Goal: Task Accomplishment & Management: Manage account settings

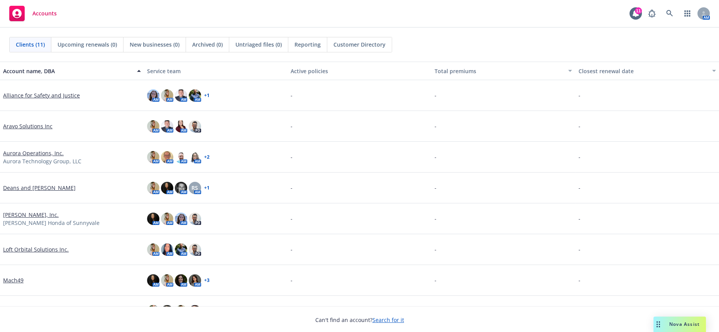
click at [33, 149] on link "Aurora Operations, Inc." at bounding box center [33, 153] width 61 height 8
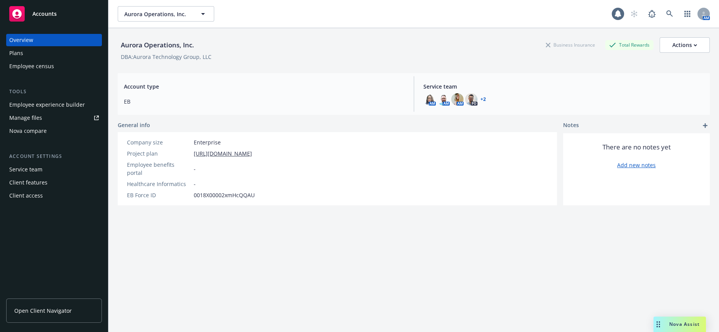
click at [38, 52] on div "Plans" at bounding box center [53, 53] width 89 height 12
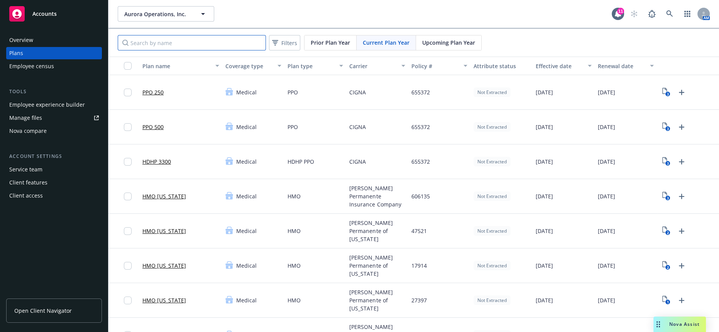
click at [204, 37] on input "Search by name" at bounding box center [192, 42] width 148 height 15
type input "unum"
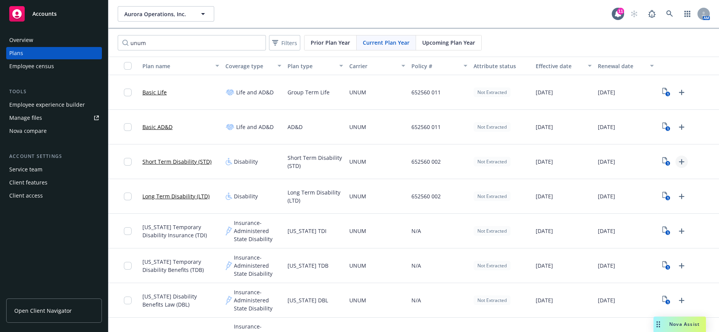
click at [676, 157] on icon "Upload Plan Documents" at bounding box center [680, 161] width 9 height 9
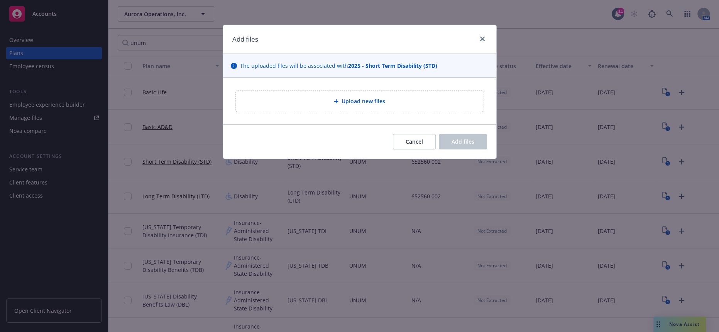
click at [399, 98] on div "Upload new files" at bounding box center [359, 101] width 235 height 9
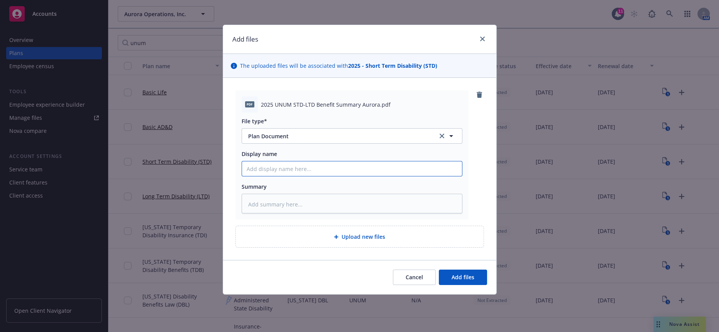
click at [281, 162] on input "Display name" at bounding box center [352, 169] width 220 height 15
type textarea "x"
type input "20"
type textarea "x"
type input "202"
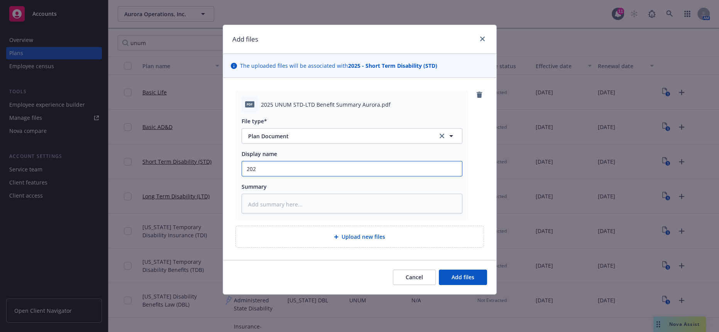
type textarea "x"
type input "2025"
type textarea "x"
type input "2025"
type textarea "x"
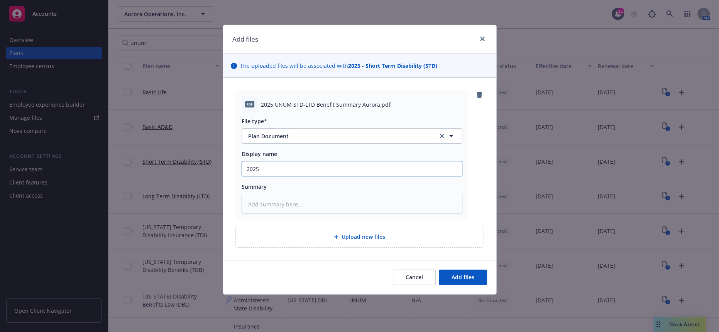
type input "2025 U"
type textarea "x"
type input "2025 UN"
type textarea "x"
type input "2025 UNU"
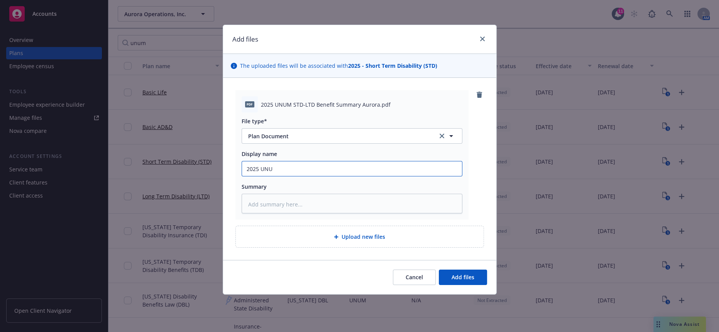
type textarea "x"
type input "2025 UNUM"
type textarea "x"
type input "2025 UNUM"
type textarea "x"
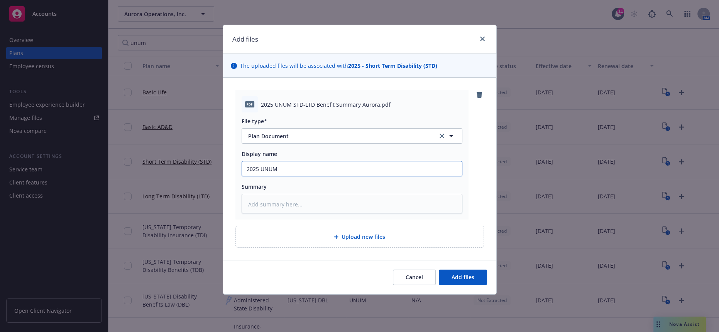
type input "2025 UNUM S"
type textarea "x"
type input "2025 UNUM ST"
type textarea "x"
type input "2025 UNUM STD"
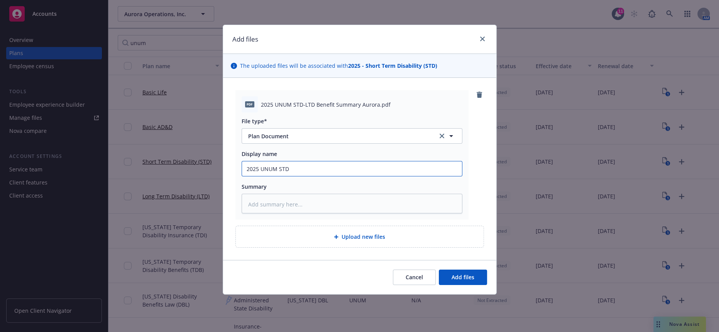
type textarea "x"
type input "2025 UNUM STD"
type textarea "x"
type input "2025 UNUM STD B"
type textarea "x"
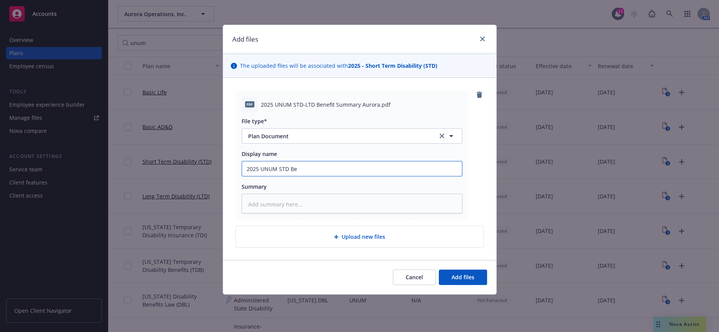
type input "2025 UNUM STD Ben"
type textarea "x"
type input "2025 UNUM STD Bene"
type textarea "x"
type input "2025 UNUM STD Benef"
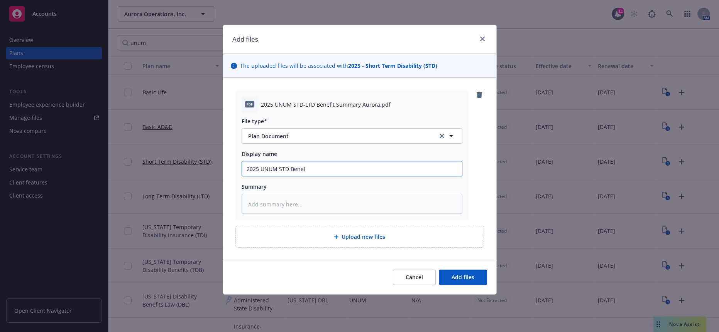
type textarea "x"
type input "2025 UNUM STD Benefi"
type textarea "x"
type input "2025 UNUM STD Benefit"
type textarea "x"
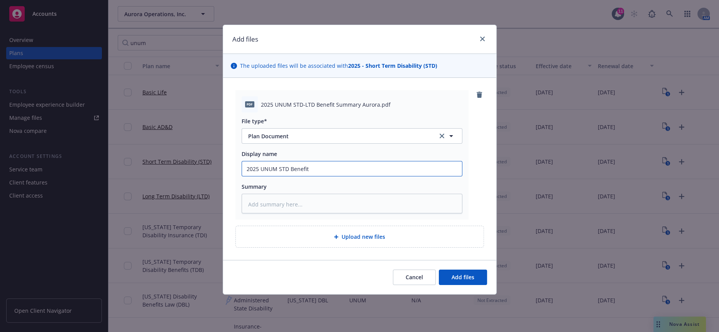
type input "2025 UNUM STD Benefits"
type textarea "x"
type input "2025 UNUM STD Benefits"
type textarea "x"
type input "2025 UNUM STD Benefits"
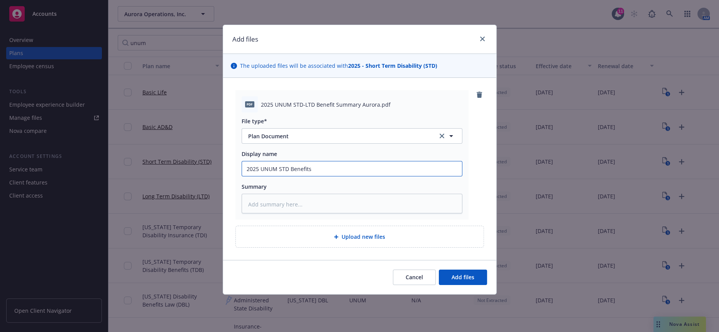
type textarea "x"
type input "2025 UNUM STD Benefit"
type textarea "x"
type input "2025 UNUM STD Benefi"
type textarea "x"
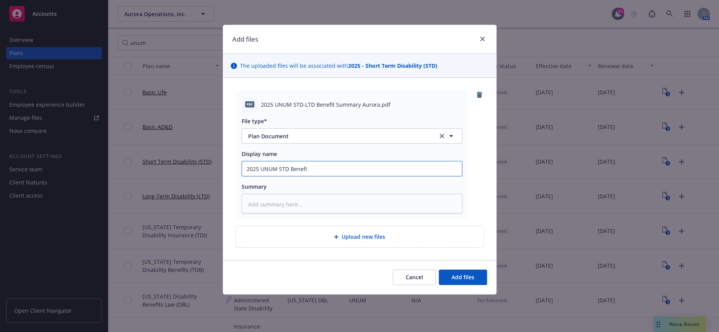
type input "2025 UNUM STD Benef"
type textarea "x"
type input "2025 UNUM STD Bene"
type textarea "x"
type input "2025 UNUM STD Ben"
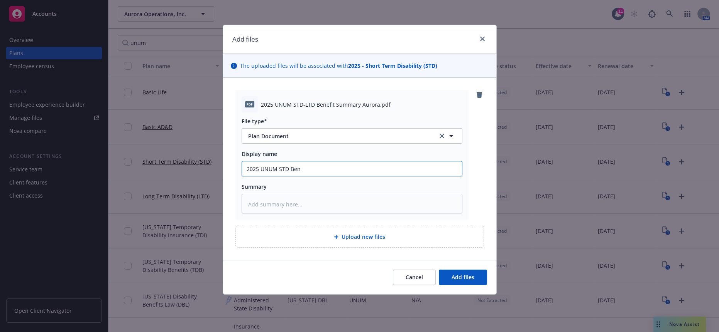
type textarea "x"
type input "2025 UNUM STD Be"
type textarea "x"
type input "2025 UNUM STD B"
type textarea "x"
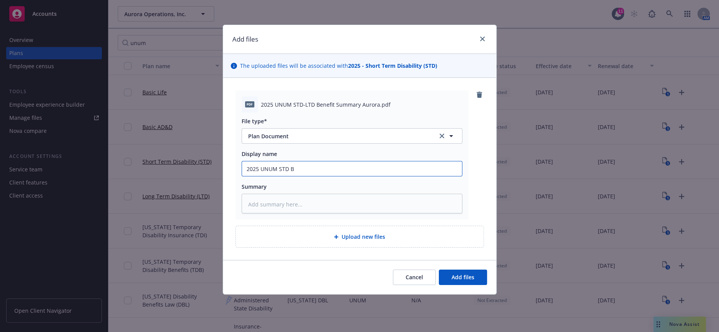
type input "2025 UNUM STD"
type textarea "x"
type input "2025 UNUM STD"
type textarea "x"
type input "2025 UNUM ST"
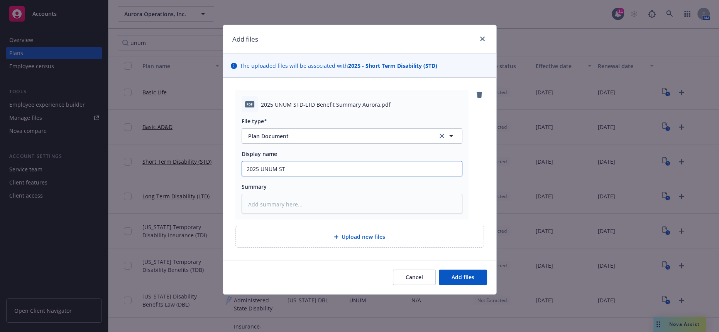
type textarea "x"
type input "2025 UNUM S"
type textarea "x"
type input "2025 UNUM"
type textarea "x"
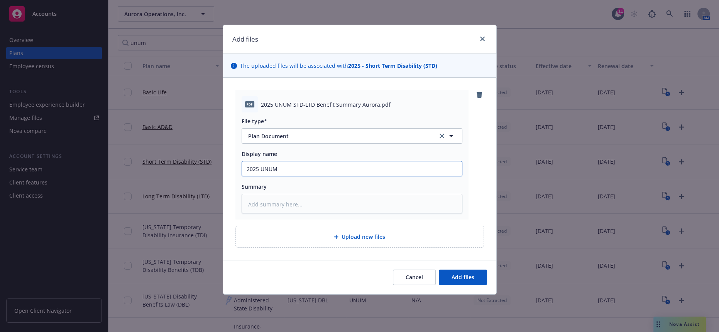
type input "2025 UNUM S"
type textarea "x"
type input "2025 UNUM Sh"
type textarea "x"
type input "2025 UNUM Sho"
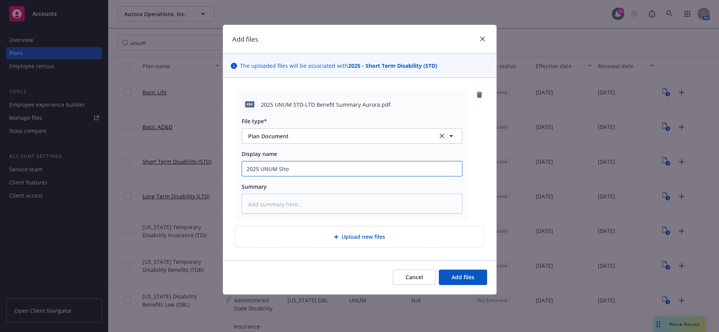
type textarea "x"
type input "2025 UNUM Shor"
type textarea "x"
type input "2025 UNUM Short"
type textarea "x"
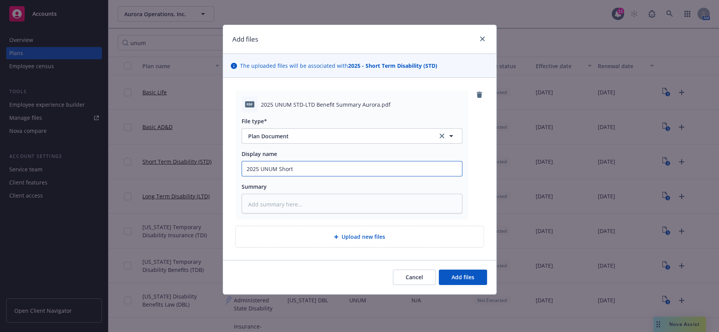
type input "2025 UNUM Short T"
type textarea "x"
type input "2025 UNUM Short Te"
type textarea "x"
type input "2025 UNUM Short Tea"
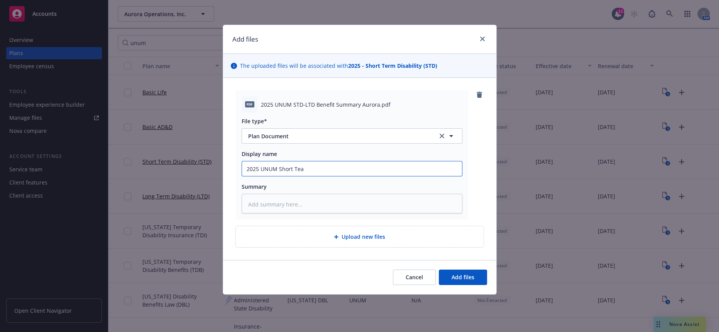
type textarea "x"
type input "2025 UNUM Short Teaa"
type textarea "x"
type input "2025 UNUM Short Tea"
type textarea "x"
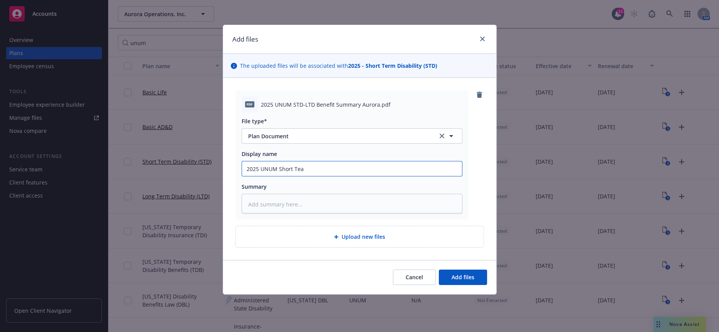
type input "2025 UNUM Short Te"
type textarea "x"
type input "2025 UNUM Short Ter"
type textarea "x"
type input "2025 UNUM Short Term"
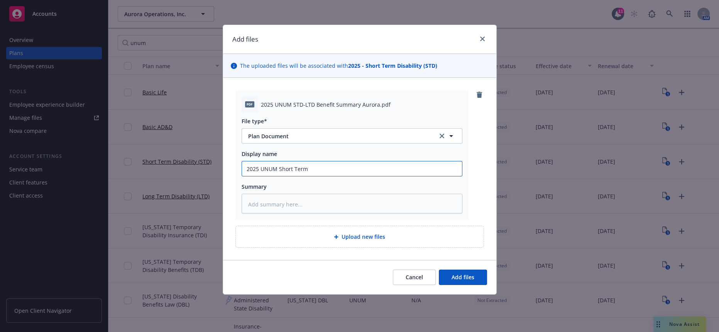
type textarea "x"
type input "2025 UNUM Short Term"
type textarea "x"
type input "2025 UNUM Short Term D"
type textarea "x"
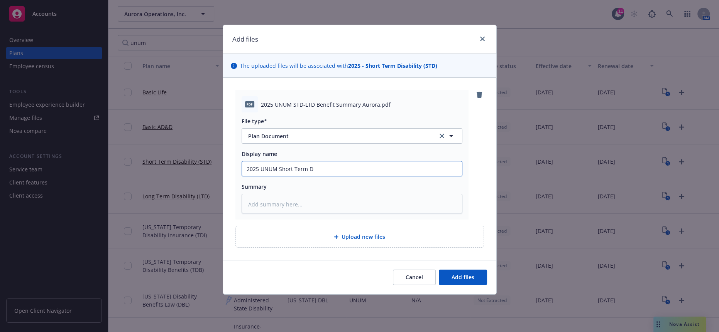
type input "2025 UNUM Short Term Di"
type textarea "x"
type input "2025 UNUM Short Term Dis"
type textarea "x"
type input "2025 UNUM Short Term Disa"
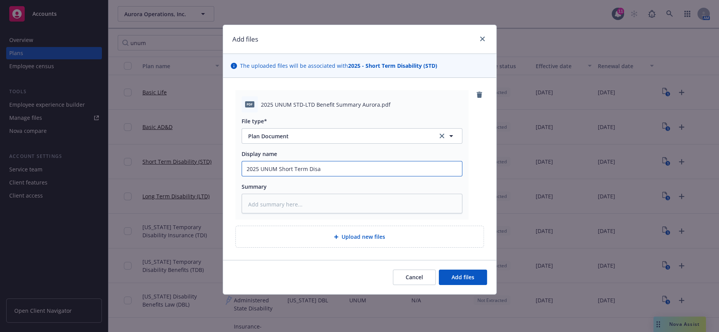
type textarea "x"
type input "2025 UNUM Short Term Disab"
type textarea "x"
type input "2025 UNUM Short Term Disabi"
type textarea "x"
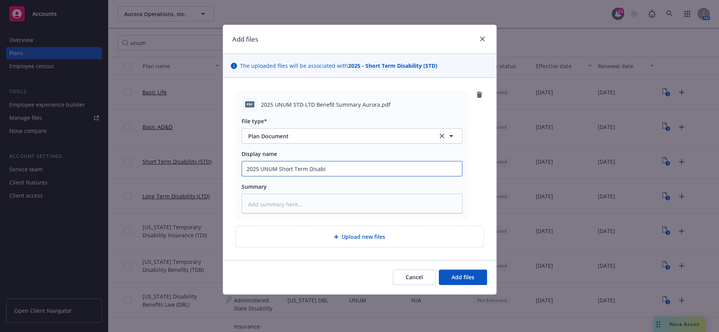
type input "2025 UNUM Short Term Disabil"
type textarea "x"
type input "2025 UNUM Short Term Disabili"
type textarea "x"
type input "2025 UNUM Short Term Disability"
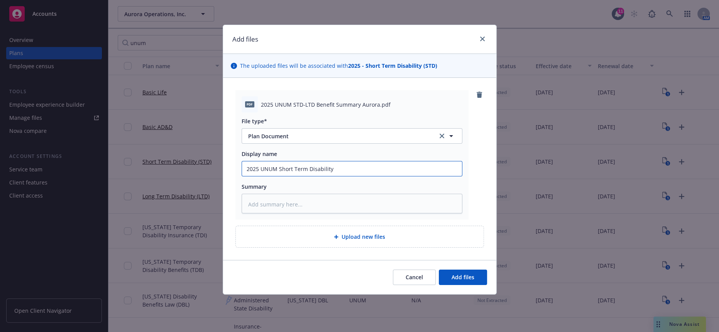
type textarea "x"
type input "2025 UNUM Short Term Disability"
type textarea "x"
type input "2025 UNUM Short Term Disability ("
type textarea "x"
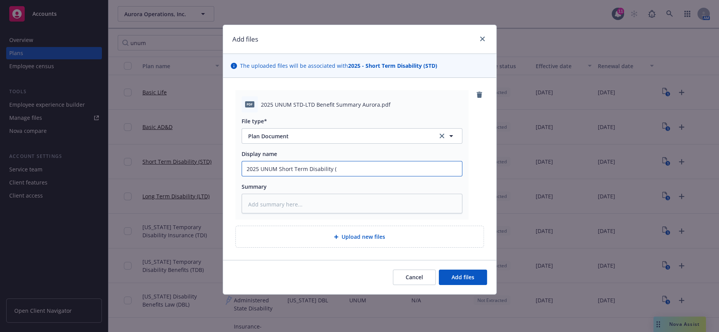
type input "2025 UNUM Short Term Disability (S"
type textarea "x"
type input "2025 UNUM Short Term Disability (ST"
type textarea "x"
type input "2025 UNUM Short Term Disability (STD)"
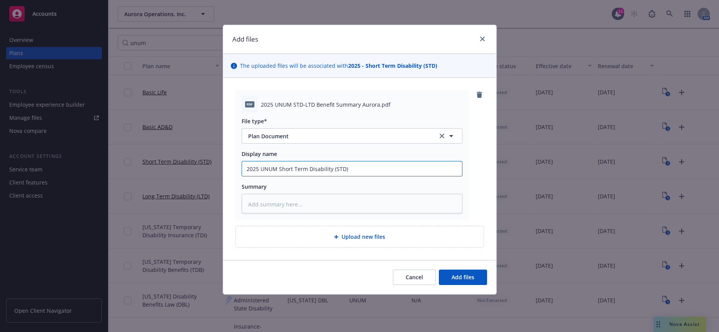
type textarea "x"
type input "2025 UNUM Short Term Disability (STD)"
type textarea "x"
type input "2025 UNUM Short Term Disability (STD) Be"
type textarea "x"
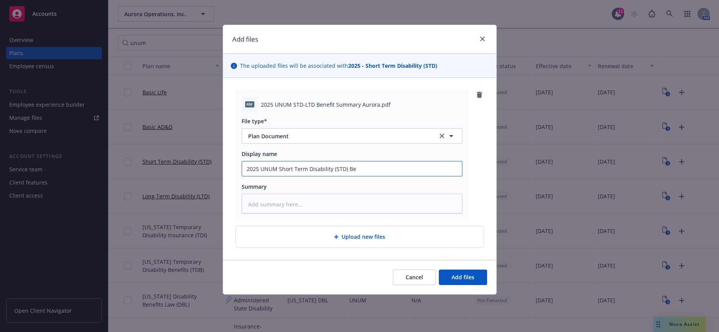
type input "2025 UNUM Short Term Disability (STD) Ben"
type textarea "x"
type input "2025 UNUM Short Term Disability (STD) Bene"
type textarea "x"
type input "2025 UNUM Short Term Disability (STD) Benef"
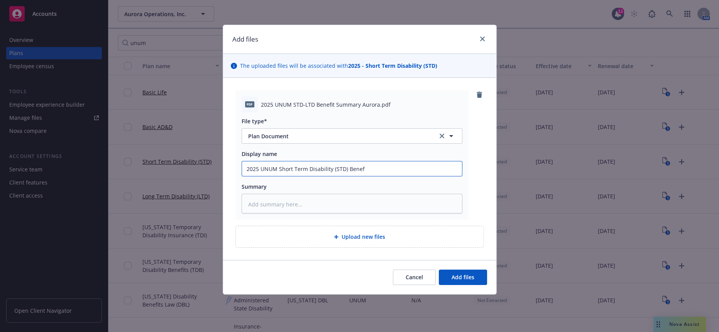
type textarea "x"
type input "2025 UNUM Short Term Disability (STD) Benefi"
type textarea "x"
type input "2025 UNUM Short Term Disability (STD) Benefit"
type textarea "x"
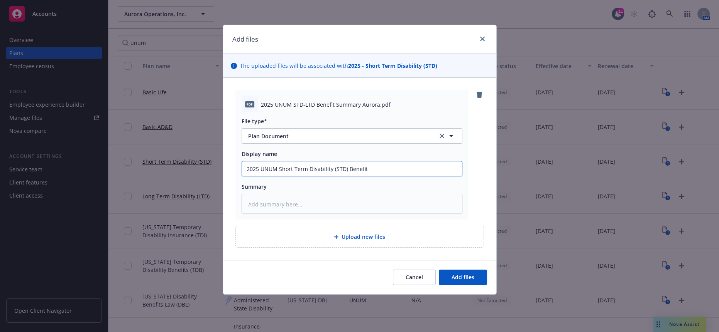
type input "2025 UNUM Short Term Disability (STD) Benefit"
type textarea "x"
type input "2025 UNUM Short Term Disability (STD) Benefit S"
type textarea "x"
type input "2025 UNUM Short Term Disability (STD) Benefit Su"
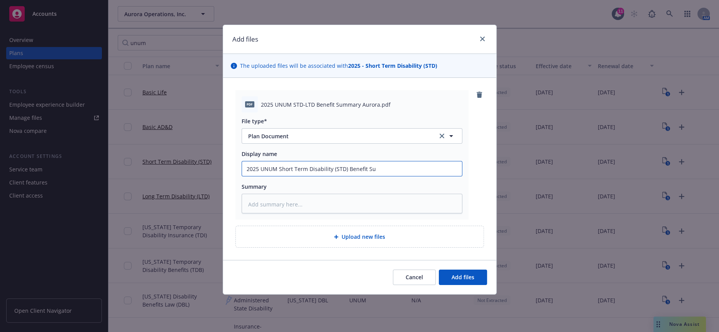
type textarea "x"
type input "2025 UNUM Short Term Disability (STD) Benefit Sum"
type textarea "x"
type input "2025 UNUM Short Term Disability (STD) Benefit Summ"
type textarea "x"
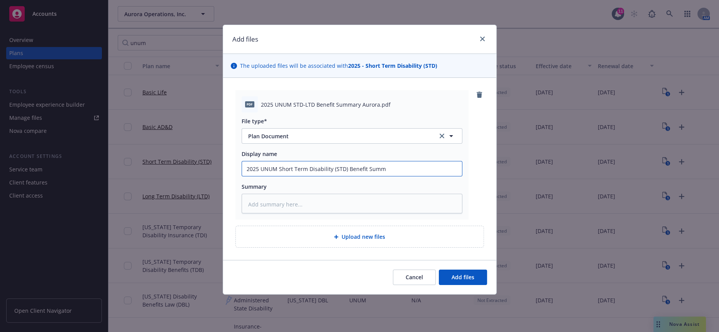
type input "2025 UNUM Short Term Disability (STD) Benefit Summa"
type textarea "x"
type input "2025 UNUM Short Term Disability (STD) Benefit Summar"
type textarea "x"
type input "2025 UNUM Short Term Disability (STD) Benefit Summary"
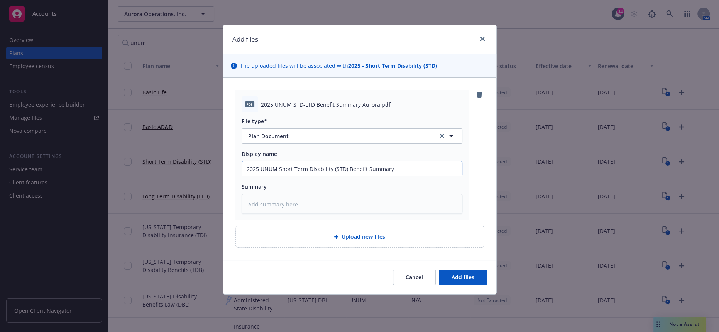
type textarea "x"
type input "2025 UNUM Short Term Disability (STD) Benefit Summary"
type textarea "x"
type input "2025 UNUM Short Term Disability (STD) Benefit Summary A"
type textarea "x"
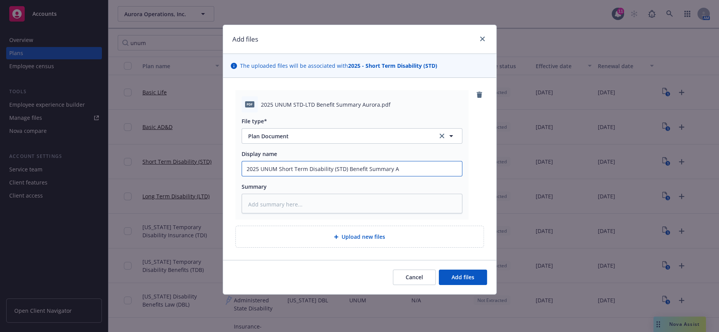
type input "2025 UNUM Short Term Disability (STD) Benefit Summary"
type textarea "x"
type input "2025 UNUM Short Term Disability (STD) Benefit Summary -"
type textarea "x"
type input "2025 UNUM Short Term Disability (STD) Benefit Summary -"
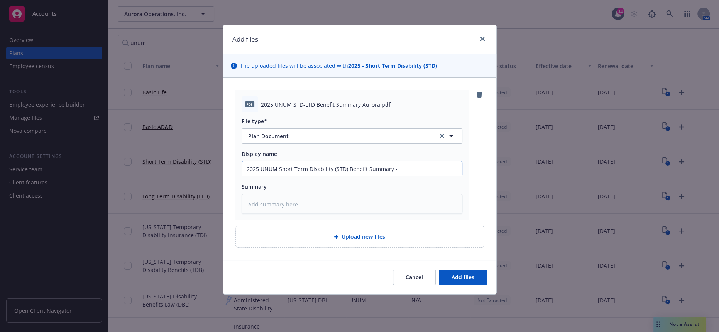
type textarea "x"
type input "2025 UNUM Short Term Disability (STD) Benefit Summary - A"
type textarea "x"
type input "2025 UNUM Short Term Disability (STD) Benefit Summary - Au"
type textarea "x"
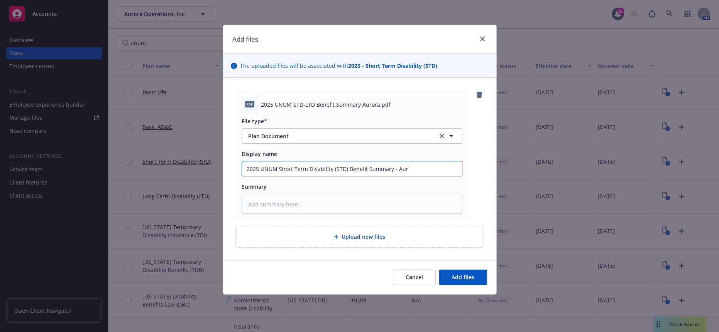
type input "2025 UNUM Short Term Disability (STD) Benefit Summary - Auro"
type textarea "x"
type input "2025 UNUM Short Term Disability (STD) Benefit Summary - Auror"
type textarea "x"
type input "2025 UNUM Short Term Disability (STD) Benefit Summary - Aurora"
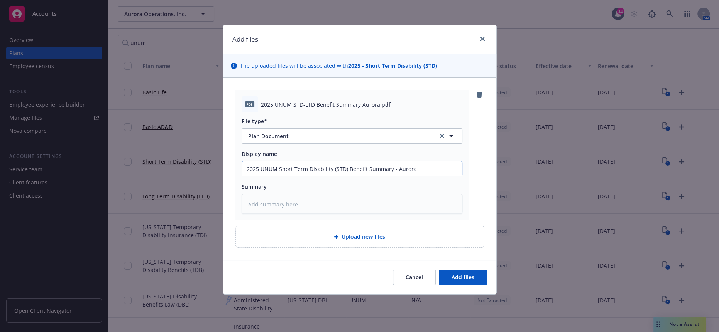
click at [439, 270] on button "Add files" at bounding box center [463, 277] width 48 height 15
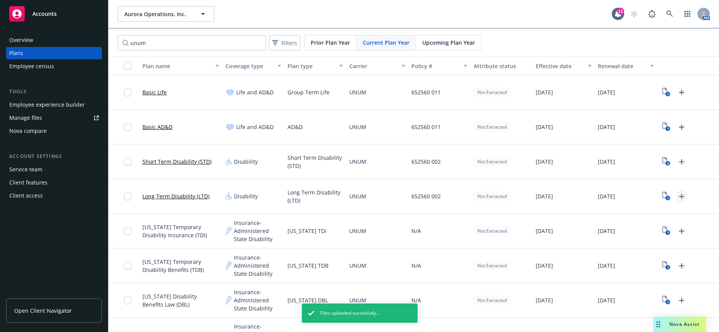
click at [678, 194] on icon "Upload Plan Documents" at bounding box center [680, 196] width 5 height 5
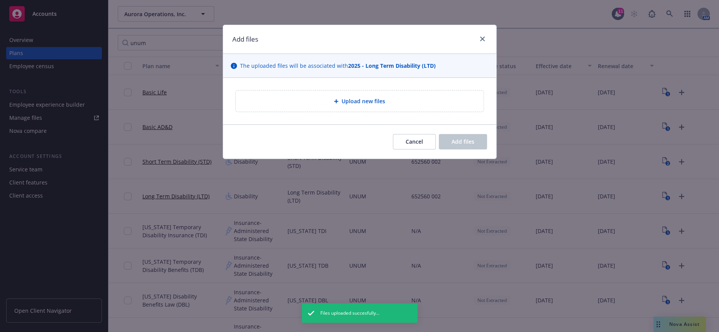
click at [389, 97] on div "Upload new files" at bounding box center [359, 101] width 235 height 9
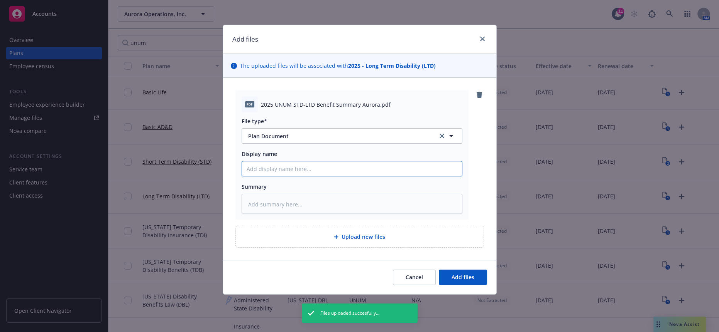
click at [288, 162] on input "Display name" at bounding box center [352, 169] width 220 height 15
type textarea "x"
type input "20"
type textarea "x"
type input "202"
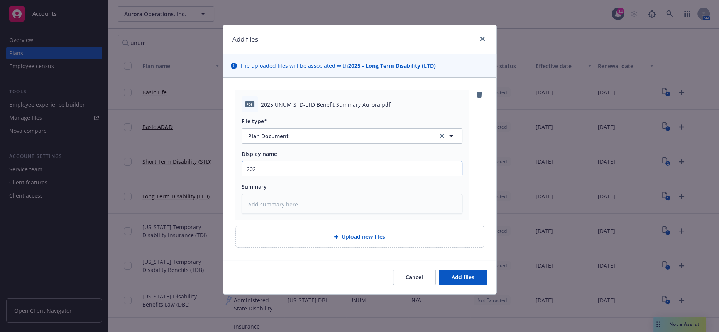
type textarea "x"
type input "2025"
type textarea "x"
type input "2025"
type textarea "x"
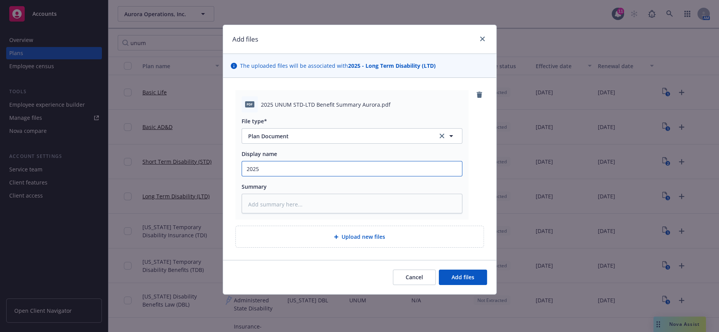
type input "2025 U"
type textarea "x"
type input "2025 UN"
type textarea "x"
type input "2025 UNU"
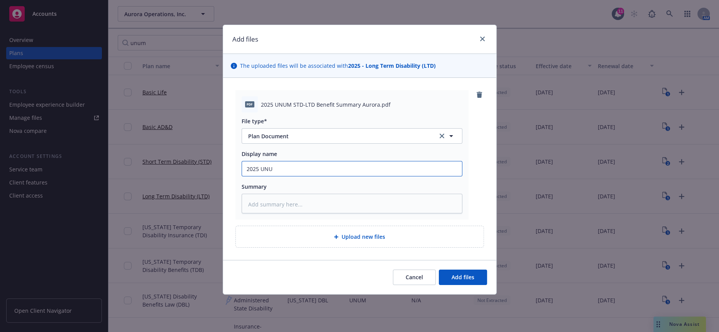
type textarea "x"
type input "2025 UNUM"
type textarea "x"
type input "2025 UNUM"
type textarea "x"
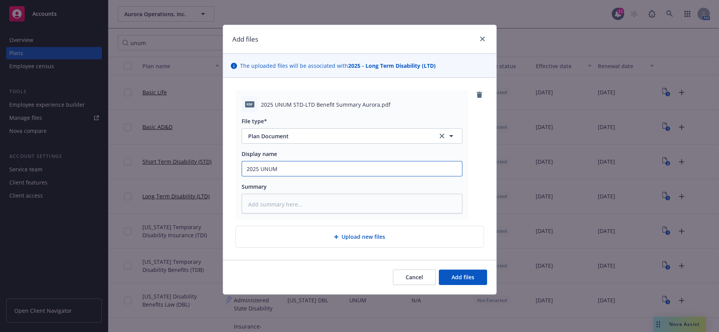
type input "2025 UNUM L"
type textarea "x"
type input "2025 UNUM Lo"
type textarea "x"
type input "2025 UNUM Lon"
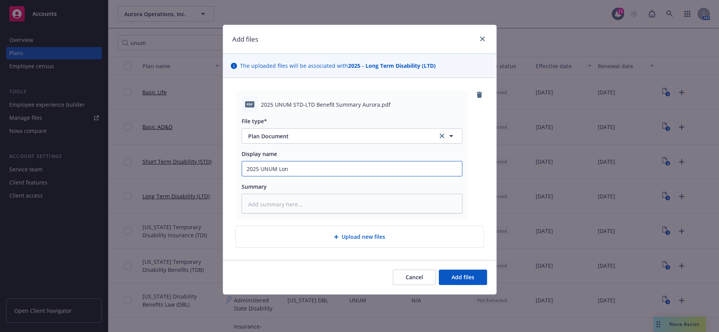
type textarea "x"
click at [322, 162] on input "2025 UNUM Long Term Disability Benefits Summary" at bounding box center [352, 169] width 220 height 15
click at [329, 162] on input "2025 UNUM Long Term Disability Benefits Summary" at bounding box center [352, 169] width 220 height 15
click at [438, 162] on input "2025 UNUM Long Term Disability (LTD) Benefits Summary" at bounding box center [352, 169] width 220 height 15
click at [455, 270] on button "Add files" at bounding box center [463, 277] width 48 height 15
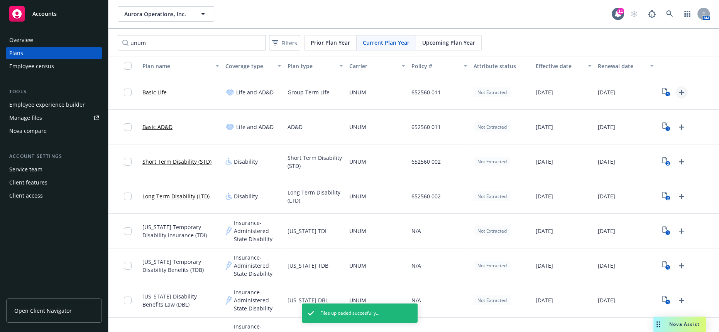
click at [676, 88] on icon "Upload Plan Documents" at bounding box center [680, 92] width 9 height 9
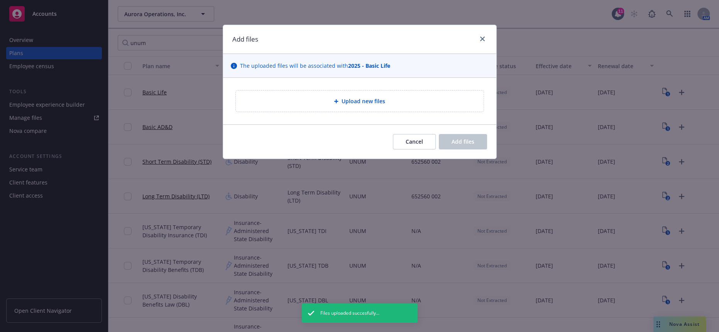
click at [408, 101] on div "Upload new files" at bounding box center [360, 101] width 248 height 21
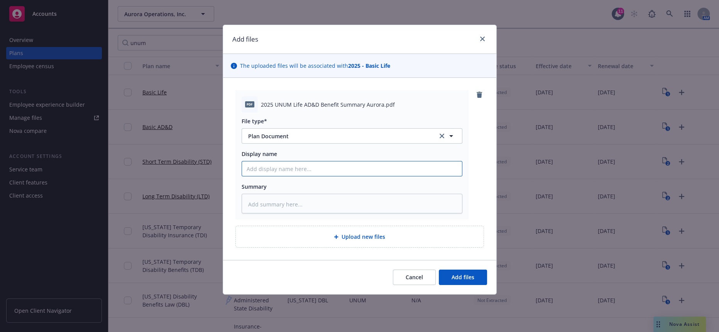
click at [331, 162] on input "Display name" at bounding box center [352, 169] width 220 height 15
click at [451, 270] on button "Add files" at bounding box center [463, 277] width 48 height 15
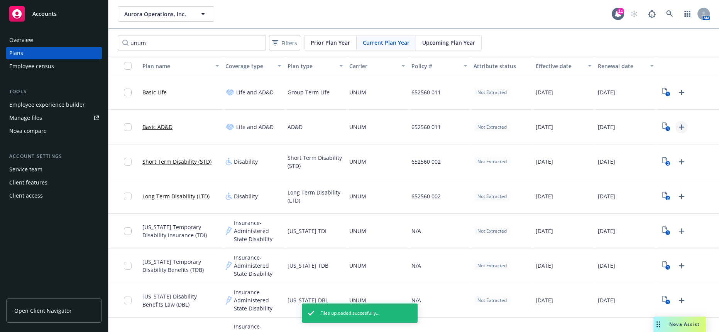
click at [676, 123] on icon "Upload Plan Documents" at bounding box center [680, 127] width 9 height 9
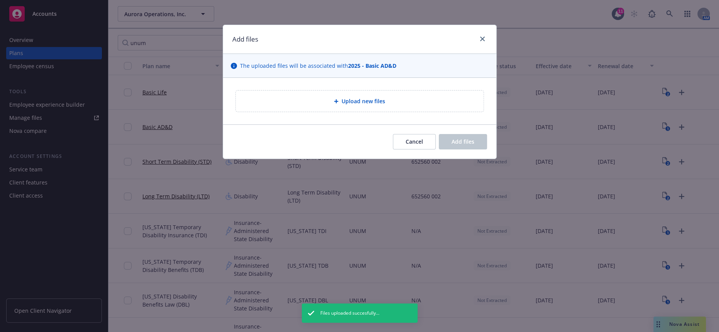
click at [362, 97] on span "Upload new files" at bounding box center [363, 101] width 44 height 8
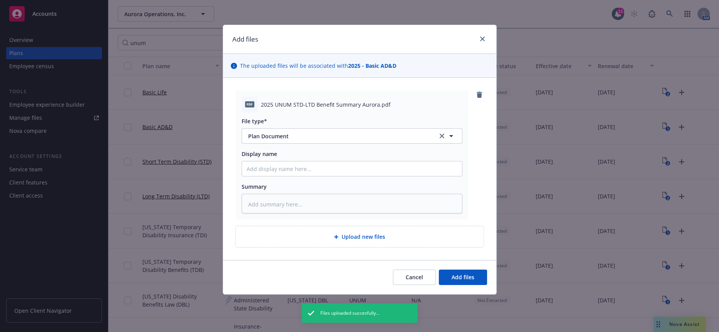
click at [418, 267] on div "Cancel Add files" at bounding box center [359, 277] width 273 height 34
click at [418, 274] on span "Cancel" at bounding box center [413, 277] width 17 height 7
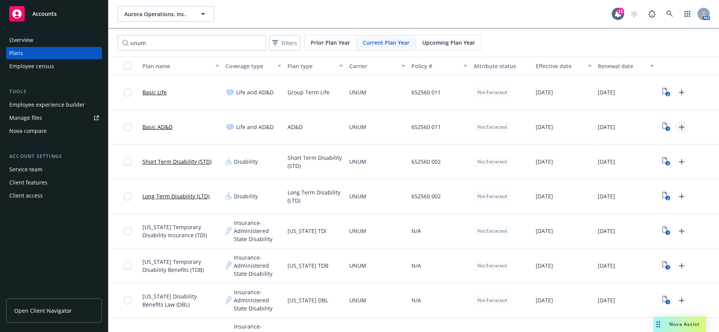
click at [678, 125] on icon "Upload Plan Documents" at bounding box center [680, 127] width 5 height 5
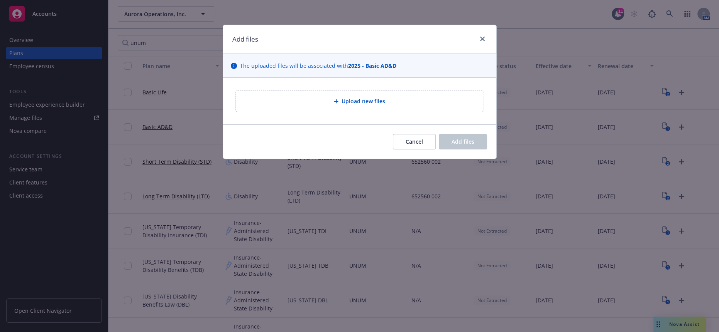
click at [349, 98] on span "Upload new files" at bounding box center [363, 101] width 44 height 8
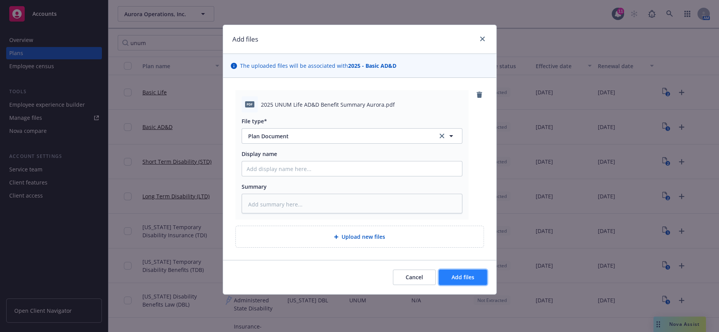
click at [472, 274] on span "Add files" at bounding box center [462, 277] width 23 height 7
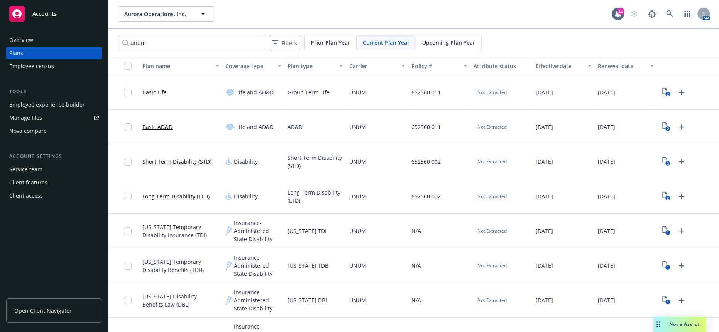
click at [665, 92] on rect "View Plan Documents" at bounding box center [667, 94] width 5 height 5
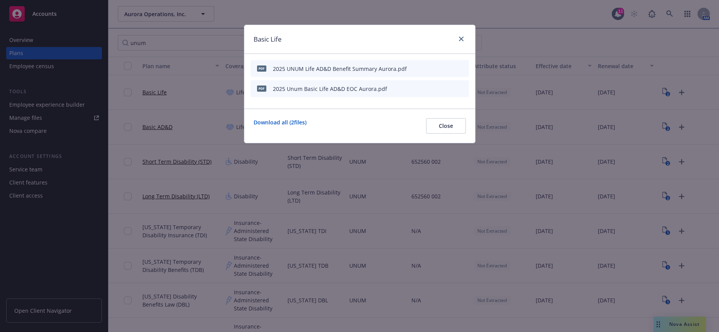
click at [428, 68] on button at bounding box center [425, 69] width 5 height 8
click at [426, 67] on icon "button" at bounding box center [424, 69] width 4 height 4
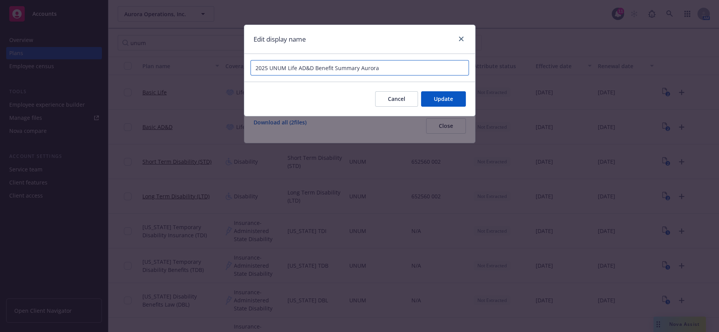
click at [287, 63] on input "2025 UNUM Life AD&D Benefit Summary Aurora" at bounding box center [359, 67] width 218 height 15
click at [460, 91] on button "Update" at bounding box center [443, 98] width 45 height 15
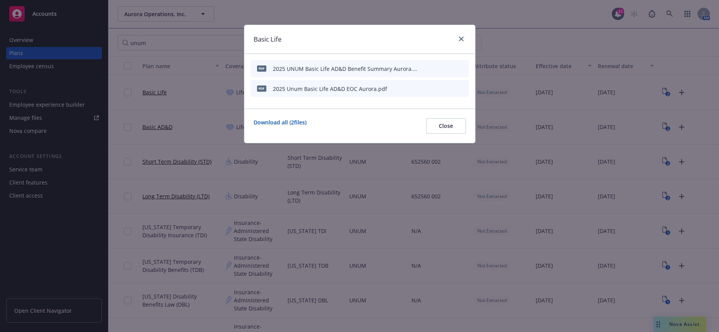
click at [427, 86] on icon "button" at bounding box center [424, 88] width 5 height 5
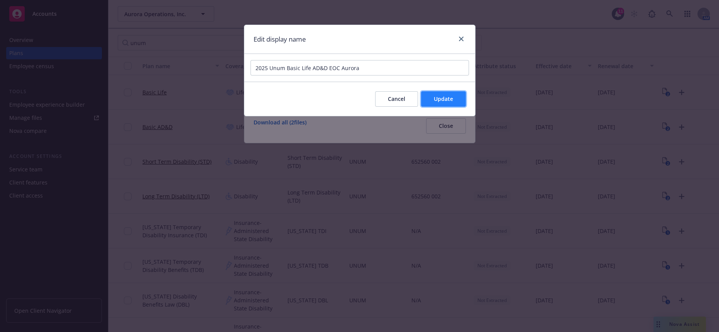
click at [454, 94] on button "Update" at bounding box center [443, 98] width 45 height 15
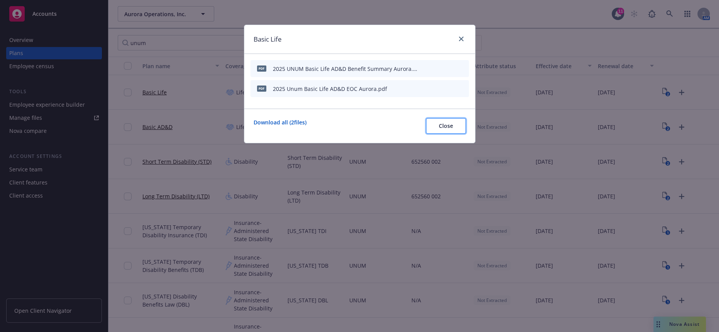
click at [444, 122] on span "Close" at bounding box center [446, 125] width 14 height 7
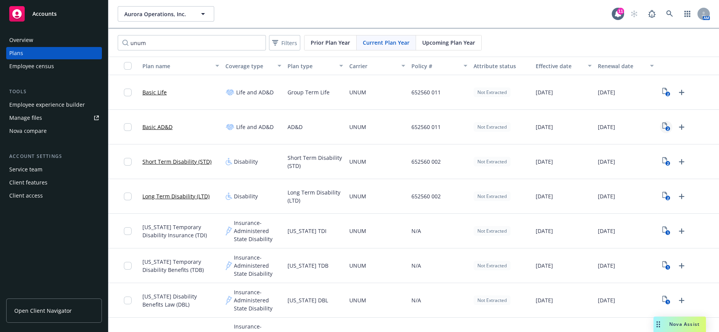
click at [665, 127] on rect "View Plan Documents" at bounding box center [667, 129] width 5 height 5
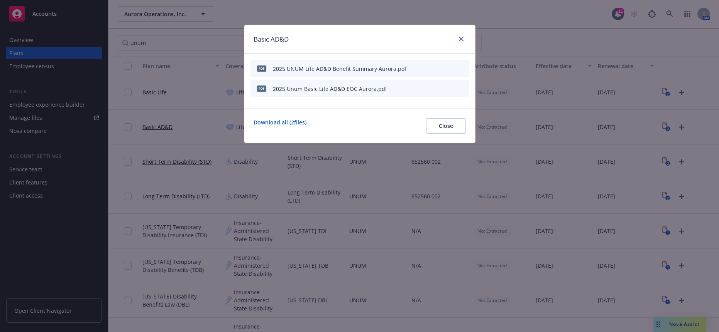
click at [427, 66] on icon "button" at bounding box center [424, 68] width 5 height 5
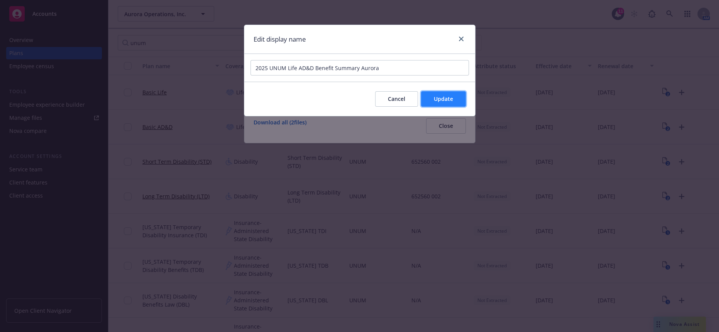
click at [448, 95] on span "Update" at bounding box center [442, 98] width 19 height 7
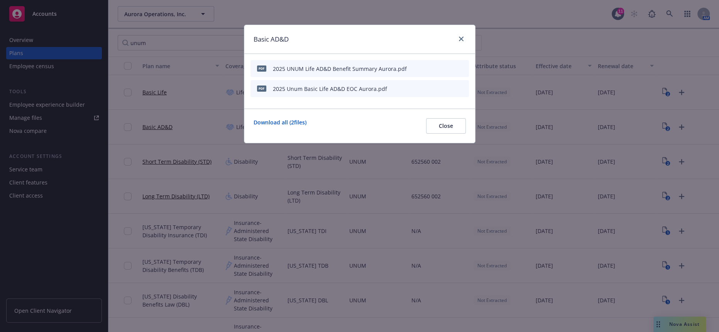
click at [425, 86] on icon "button" at bounding box center [424, 88] width 5 height 5
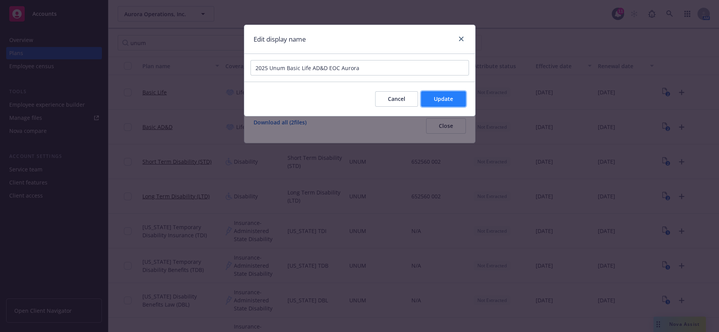
click at [442, 95] on span "Update" at bounding box center [442, 98] width 19 height 7
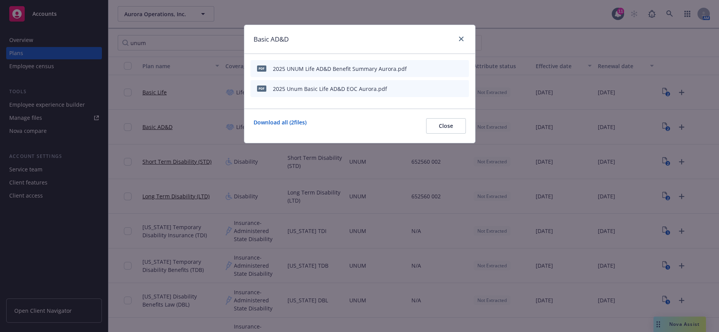
click at [427, 66] on icon "button" at bounding box center [424, 68] width 5 height 5
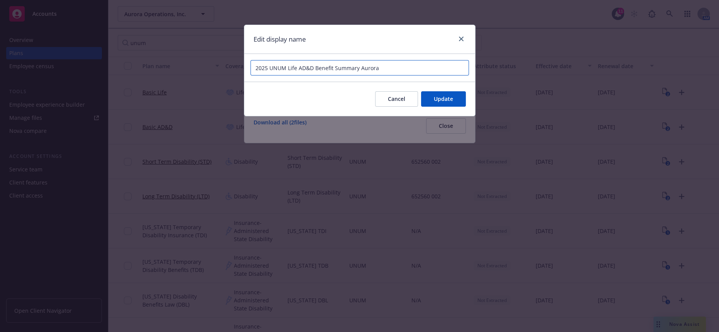
click at [285, 67] on input "2025 UNUM Life AD&D Benefit Summary Aurora" at bounding box center [359, 67] width 218 height 15
click at [448, 95] on span "Update" at bounding box center [442, 98] width 19 height 7
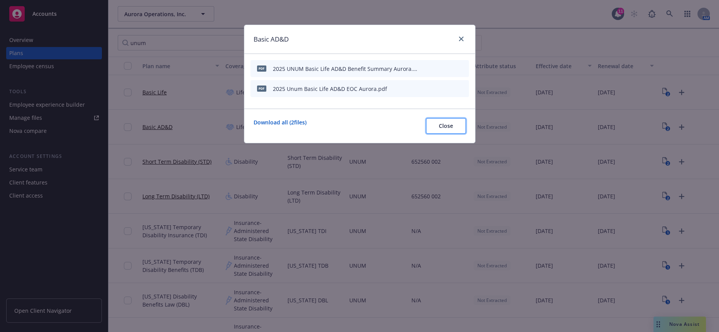
click at [448, 122] on span "Close" at bounding box center [446, 125] width 14 height 7
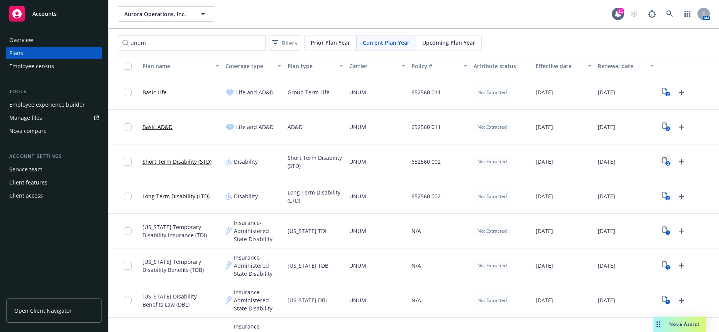
click at [666, 161] on text "2" at bounding box center [667, 163] width 2 height 5
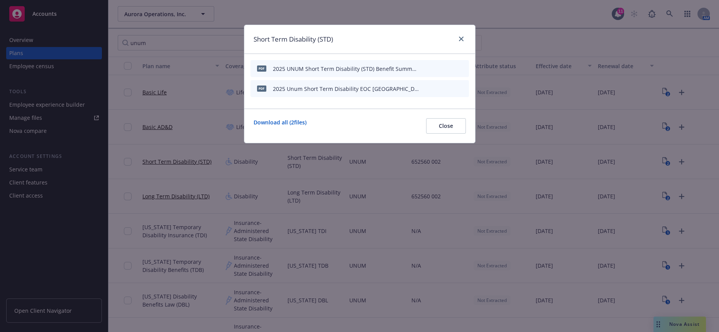
click at [425, 66] on icon "button" at bounding box center [424, 68] width 5 height 5
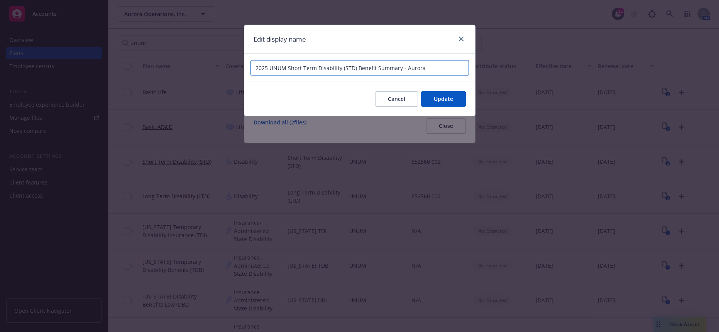
click at [400, 65] on input "2025 UNUM Short Term Disability (STD) Benefit Summary - Aurora" at bounding box center [359, 67] width 218 height 15
click at [400, 64] on input "2025 UNUM Short Term Disability (STD) Benefit Summary - Aurora" at bounding box center [359, 67] width 218 height 15
click at [454, 92] on button "Update" at bounding box center [443, 98] width 45 height 15
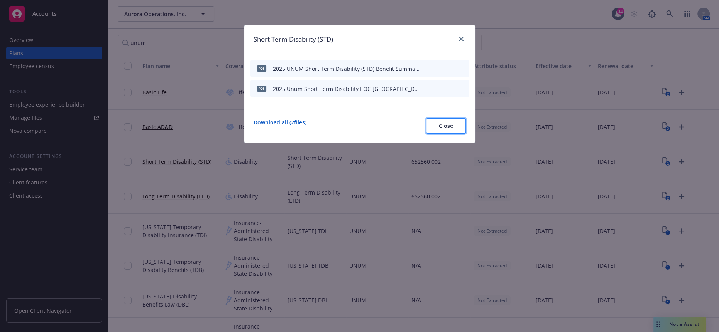
click at [450, 122] on span "Close" at bounding box center [446, 125] width 14 height 7
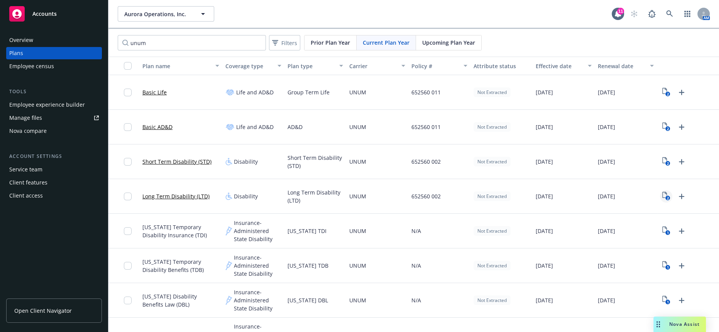
click at [662, 192] on icon "2" at bounding box center [666, 196] width 8 height 9
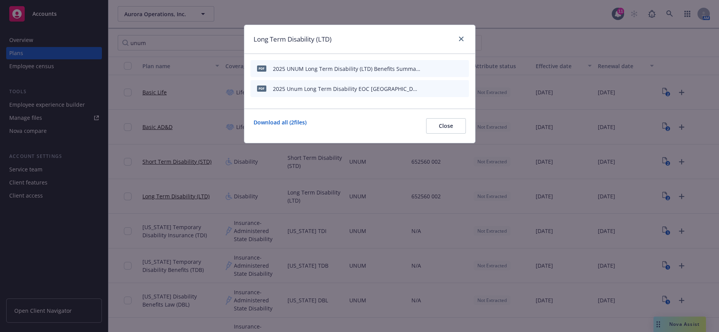
click at [425, 65] on button at bounding box center [425, 69] width 5 height 8
click at [425, 66] on icon "button" at bounding box center [424, 68] width 5 height 5
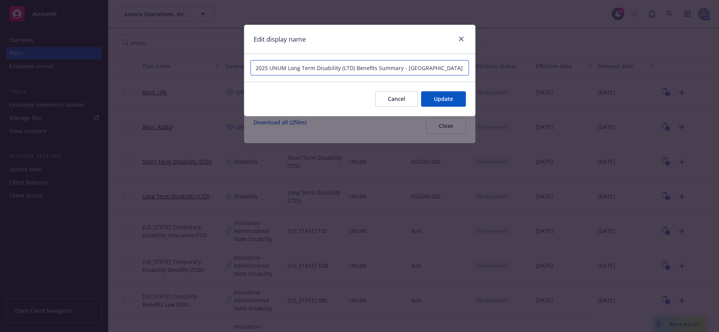
click at [401, 64] on input "2025 UNUM Long Term Disability (LTD) Benefits Summary - Aurora" at bounding box center [359, 67] width 218 height 15
click at [444, 105] on div "Cancel Update" at bounding box center [359, 99] width 231 height 34
click at [447, 99] on button "Update" at bounding box center [443, 98] width 45 height 15
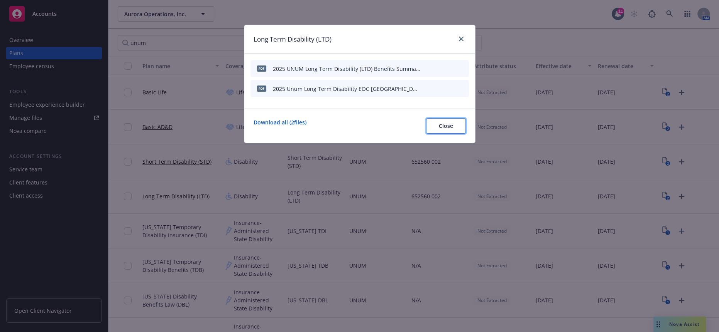
click at [450, 122] on span "Close" at bounding box center [446, 125] width 14 height 7
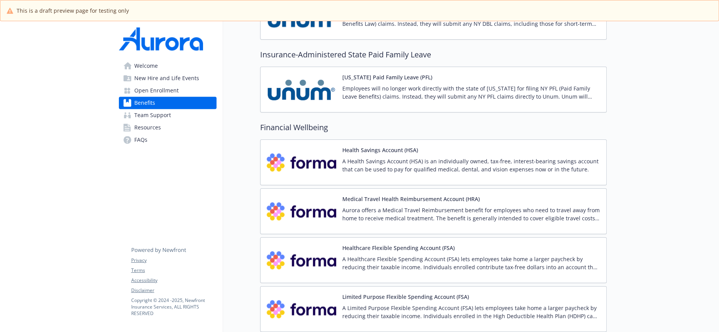
click at [304, 146] on img at bounding box center [301, 162] width 69 height 33
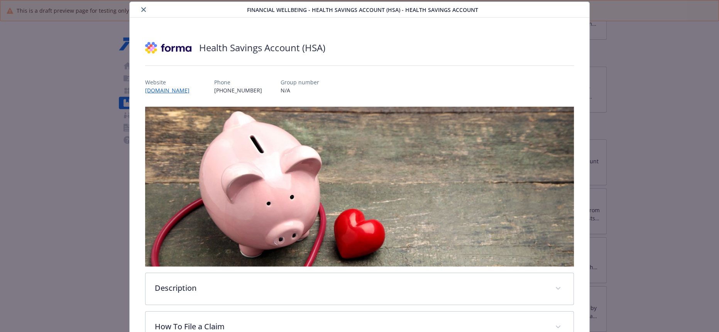
scroll to position [197, 0]
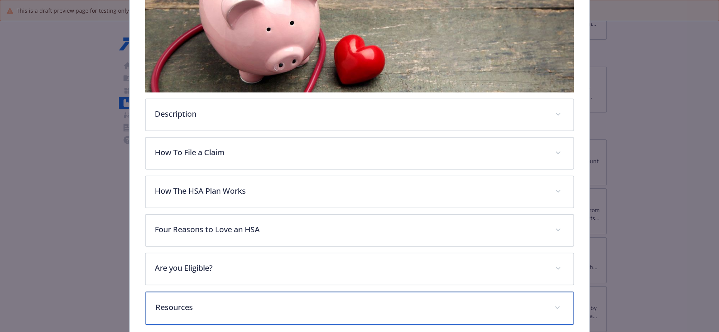
click at [262, 302] on p "Resources" at bounding box center [349, 308] width 389 height 12
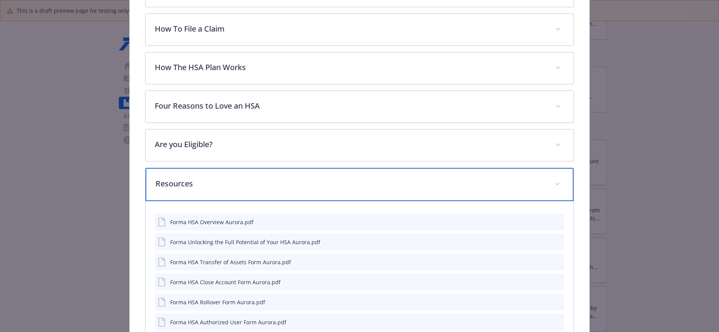
scroll to position [327, 0]
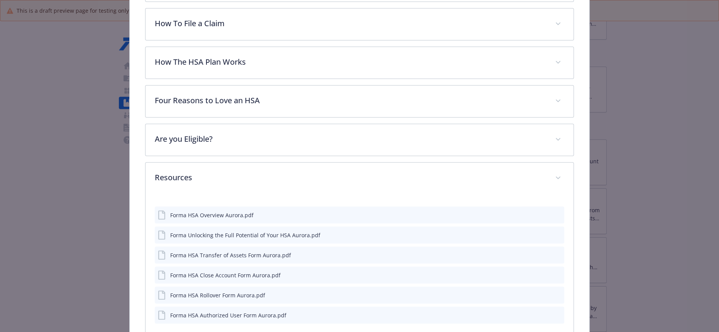
click at [541, 212] on icon "download file" at bounding box center [544, 215] width 6 height 6
click at [541, 233] on icon "download file" at bounding box center [543, 235] width 5 height 5
click at [541, 253] on icon "download file" at bounding box center [544, 256] width 6 height 6
click at [541, 273] on icon "download file" at bounding box center [544, 276] width 6 height 6
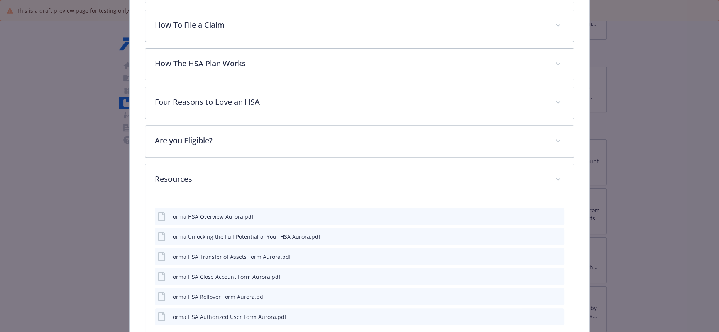
click at [541, 293] on icon "download file" at bounding box center [544, 296] width 6 height 6
click at [541, 314] on icon "download file" at bounding box center [543, 316] width 5 height 5
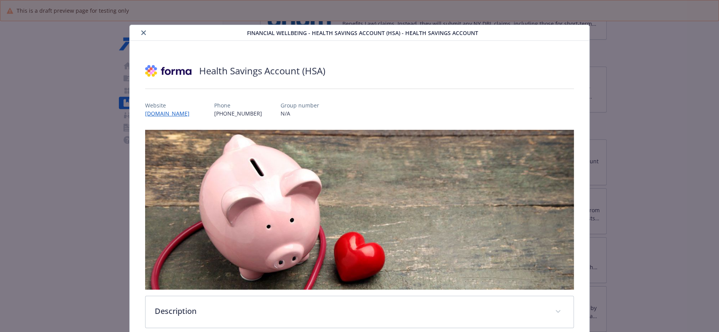
click at [141, 32] on icon "close" at bounding box center [143, 32] width 5 height 5
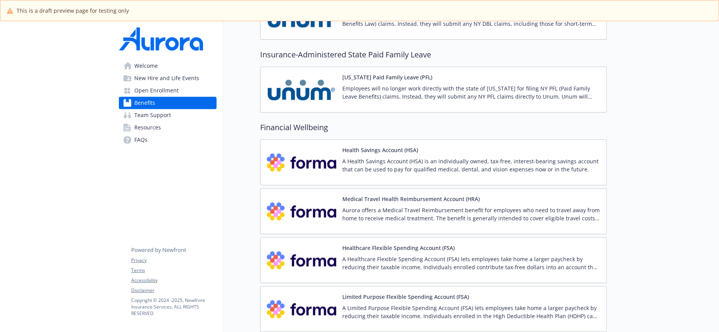
click at [377, 255] on p "A Healthcare Flexible Spending Account (FSA) lets employees take home a larger …" at bounding box center [471, 263] width 258 height 16
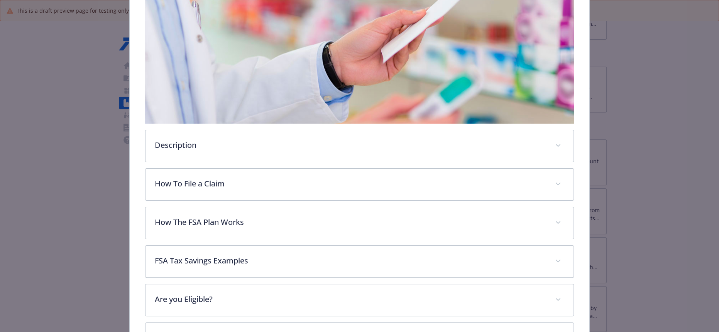
scroll to position [188, 0]
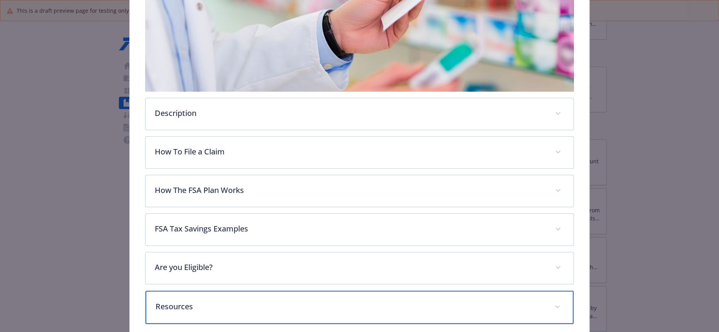
click at [513, 301] on p "Resources" at bounding box center [349, 307] width 389 height 12
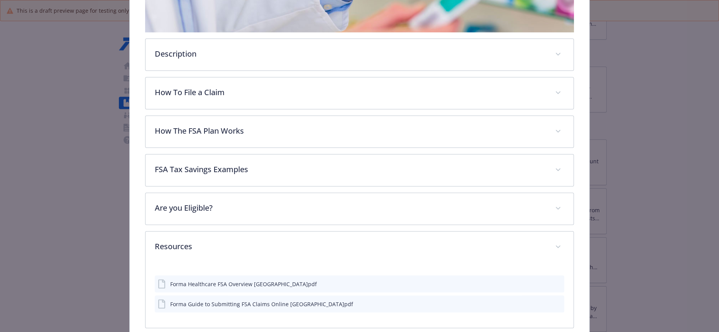
click at [541, 281] on icon "download file" at bounding box center [544, 284] width 6 height 6
click at [541, 302] on icon "download file" at bounding box center [543, 304] width 5 height 5
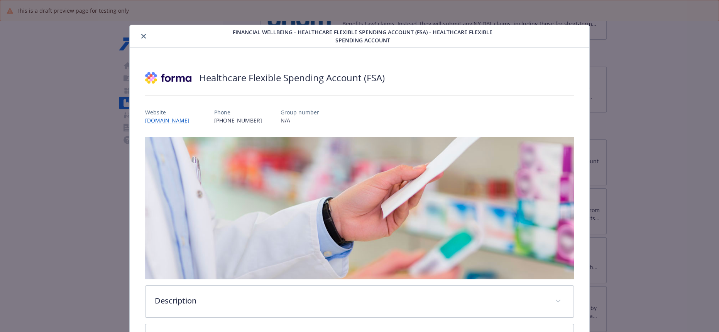
click at [143, 34] on icon "close" at bounding box center [143, 36] width 5 height 5
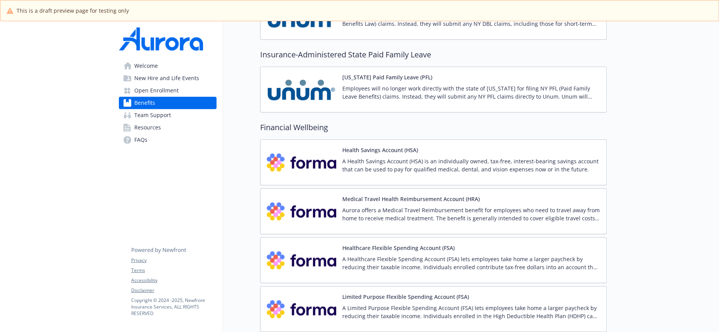
click at [536, 304] on p "A Limited Purpose Flexible Spending Account (FSA) lets employees take home a la…" at bounding box center [471, 312] width 258 height 16
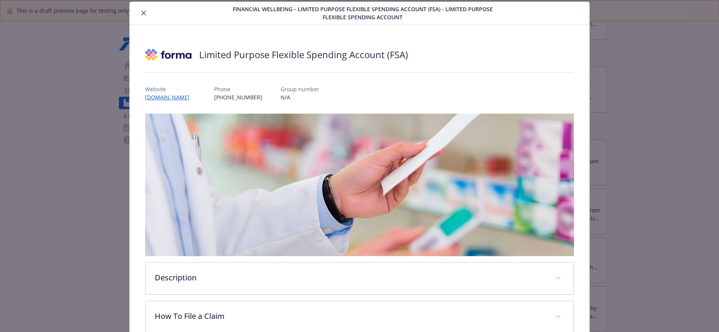
scroll to position [188, 0]
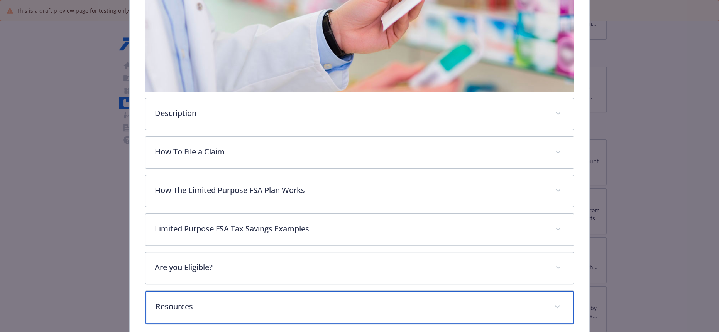
click at [503, 291] on div "Resources" at bounding box center [358, 307] width 427 height 33
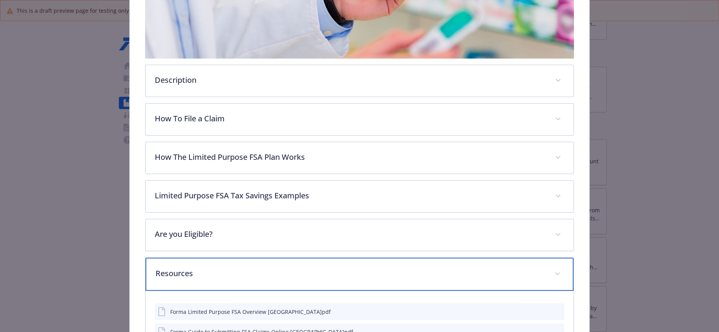
scroll to position [247, 0]
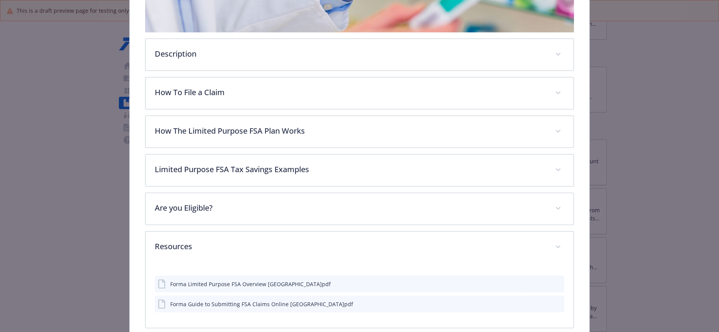
click at [541, 281] on icon "download file" at bounding box center [543, 283] width 5 height 5
click at [541, 302] on icon "download file" at bounding box center [544, 305] width 6 height 6
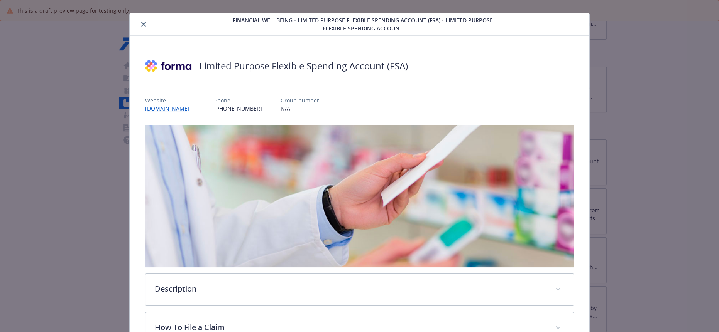
scroll to position [0, 0]
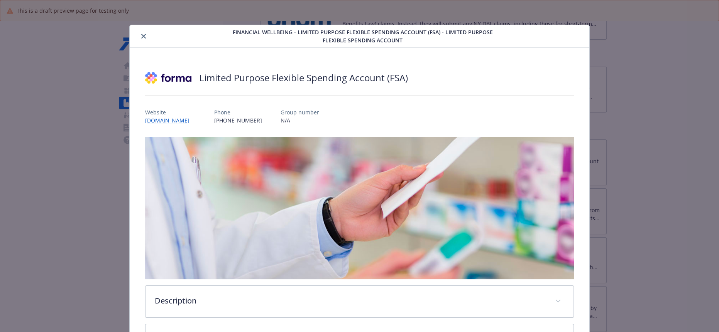
click at [139, 38] on div "Financial Wellbeing - Limited Purpose Flexible Spending Account (FSA) - Limited…" at bounding box center [359, 36] width 459 height 23
click at [141, 38] on icon "close" at bounding box center [143, 36] width 5 height 5
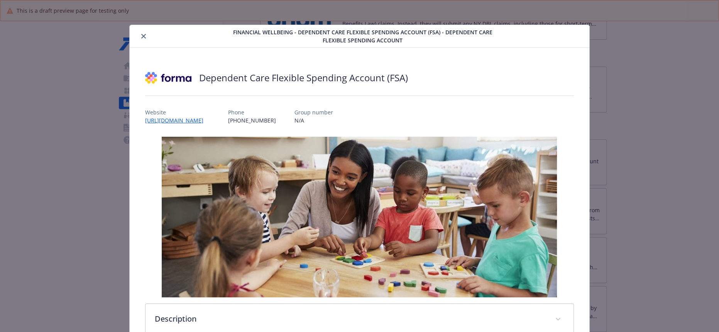
scroll to position [174, 0]
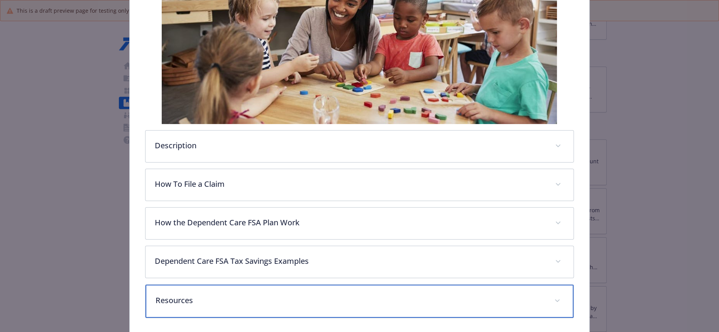
click at [539, 285] on div "Resources" at bounding box center [358, 301] width 427 height 33
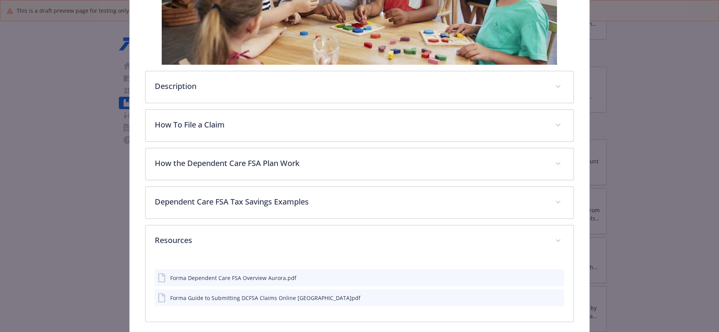
click at [541, 295] on icon "download file" at bounding box center [544, 298] width 6 height 6
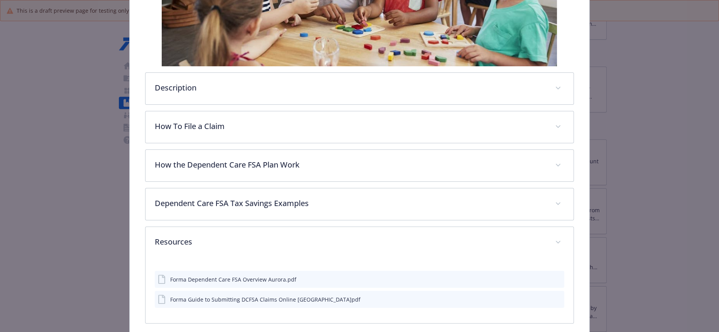
click at [541, 276] on icon "download file" at bounding box center [544, 279] width 6 height 6
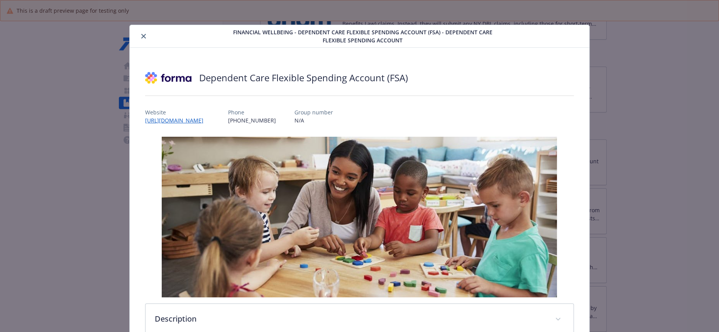
click at [141, 34] on icon "close" at bounding box center [143, 36] width 5 height 5
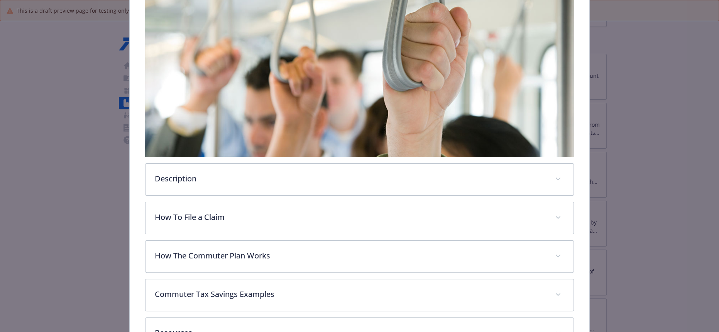
scroll to position [181, 0]
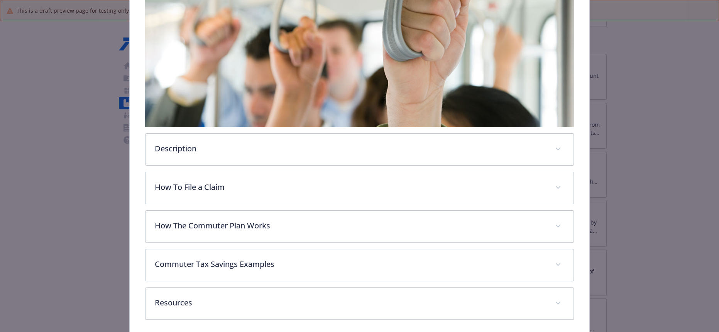
click at [394, 258] on div "Description A commuter account allows you to set aside pre-tax dollars for mass…" at bounding box center [359, 134] width 428 height 371
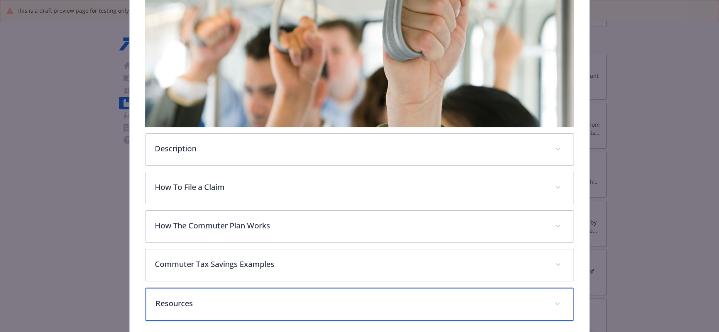
click at [386, 298] on p "Resources" at bounding box center [349, 304] width 389 height 12
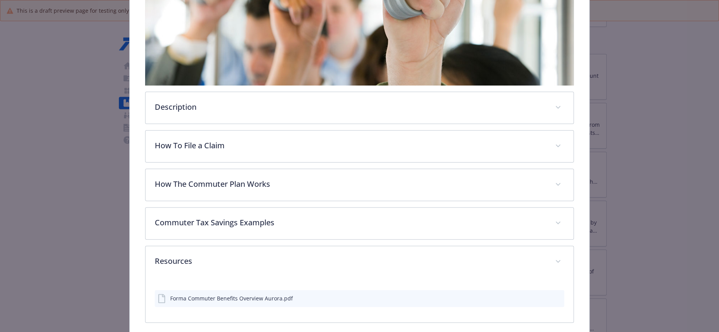
scroll to position [222, 0]
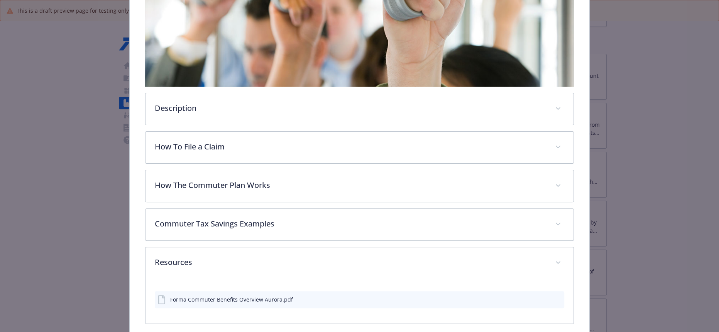
click at [541, 296] on button "details for plan Financial Wellbeing - Commuter Transit - Commuter Transit" at bounding box center [544, 300] width 6 height 8
click at [541, 296] on icon "download file" at bounding box center [544, 299] width 6 height 6
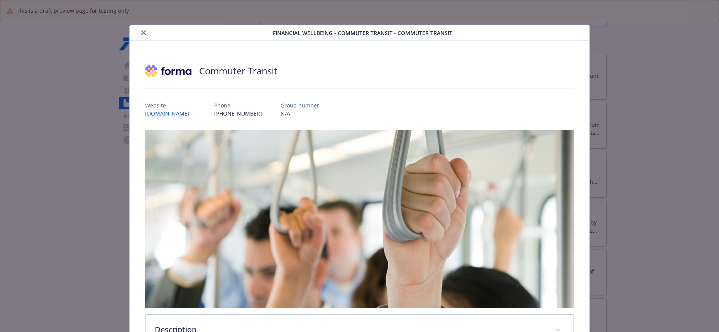
click at [141, 32] on icon "close" at bounding box center [143, 32] width 5 height 5
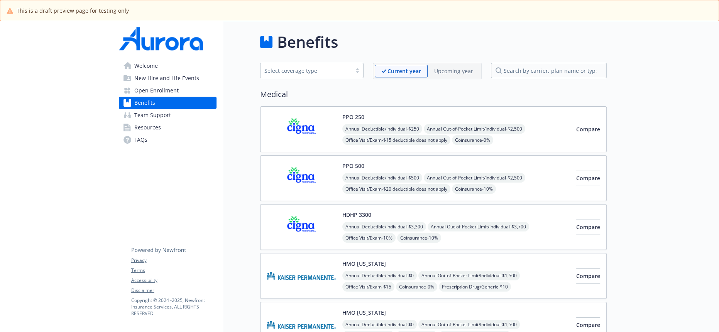
click at [465, 72] on div "Upcoming year" at bounding box center [453, 71] width 52 height 13
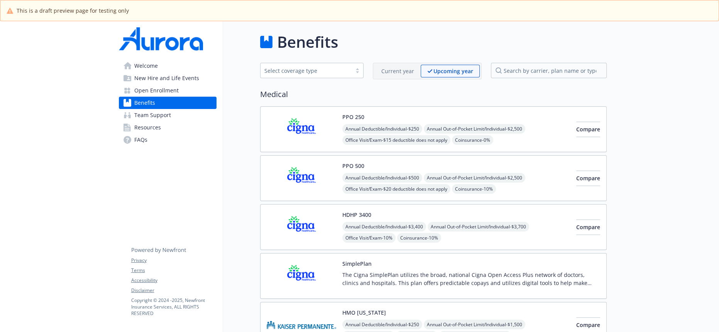
click at [410, 69] on p "Current year" at bounding box center [397, 71] width 33 height 8
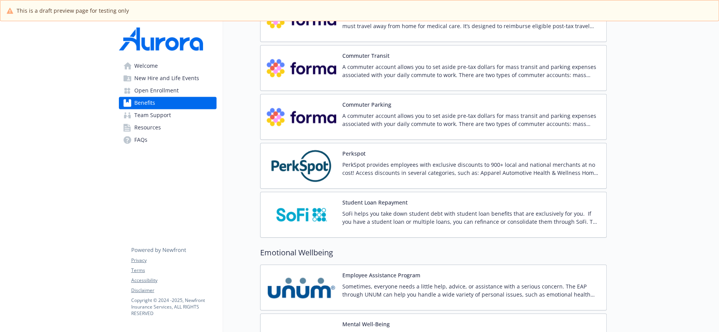
click at [325, 320] on img at bounding box center [301, 336] width 69 height 33
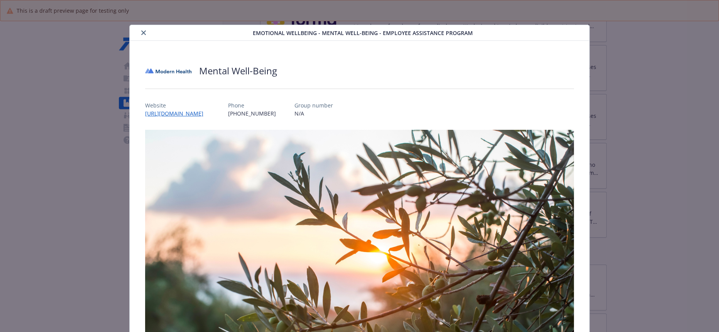
click at [137, 28] on div "details for plan Emotional Wellbeing - Mental Well-Being - Employee Assistance …" at bounding box center [193, 32] width 120 height 9
click at [144, 33] on button "close" at bounding box center [143, 32] width 9 height 9
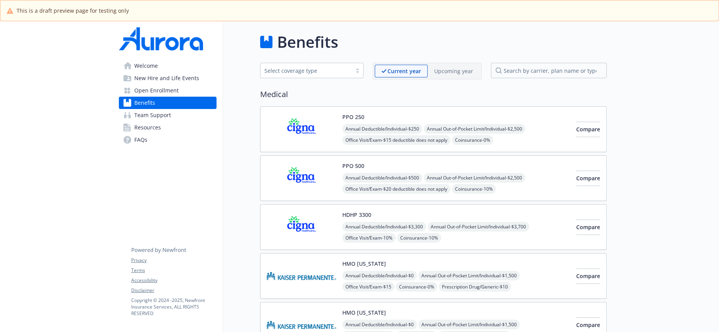
click at [172, 73] on span "New Hire and Life Events" at bounding box center [166, 78] width 65 height 12
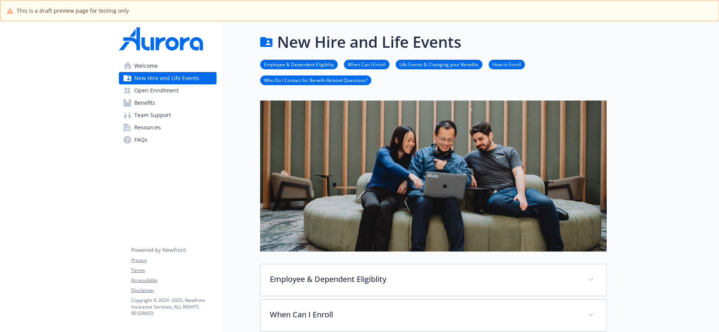
click at [171, 84] on span "Open Enrollment" at bounding box center [156, 90] width 44 height 12
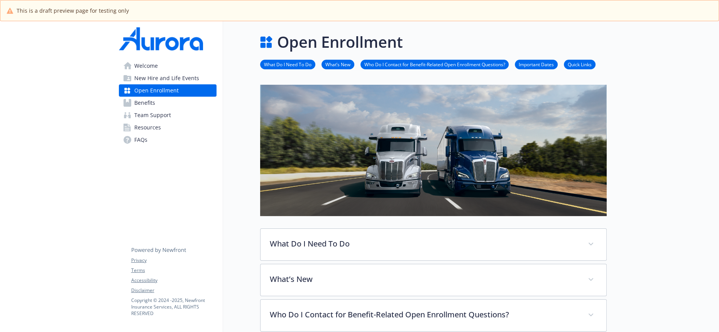
click at [168, 109] on link "Team Support" at bounding box center [168, 115] width 98 height 12
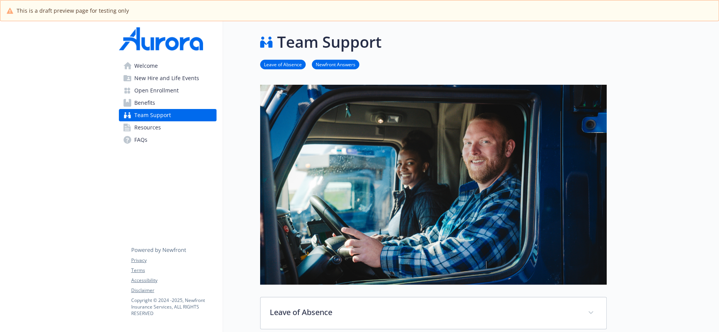
click at [166, 121] on link "Resources" at bounding box center [168, 127] width 98 height 12
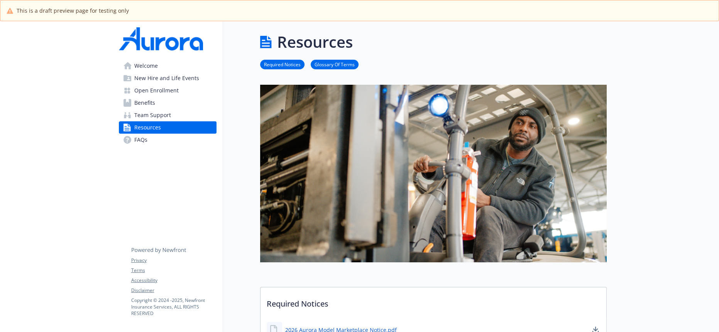
click at [165, 134] on link "FAQs" at bounding box center [168, 140] width 98 height 12
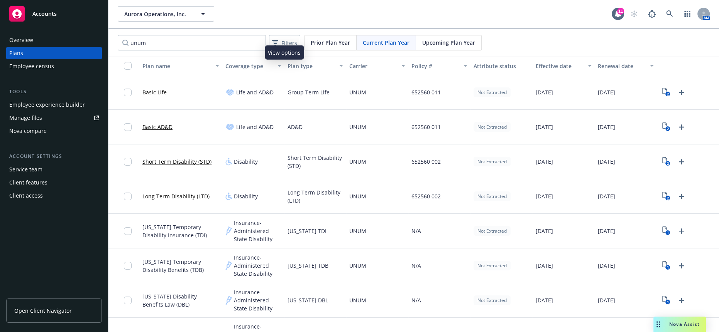
click at [206, 31] on div "unum Filters Prior Plan Year Current Plan Year Upcoming Plan Year" at bounding box center [413, 43] width 610 height 28
click at [203, 37] on input "unum" at bounding box center [192, 42] width 148 height 15
drag, startPoint x: 192, startPoint y: 39, endPoint x: 80, endPoint y: 41, distance: 111.5
click at [80, 41] on div "Accounts Overview Plans Employee census Tools Employee experience builder Manag…" at bounding box center [359, 166] width 719 height 332
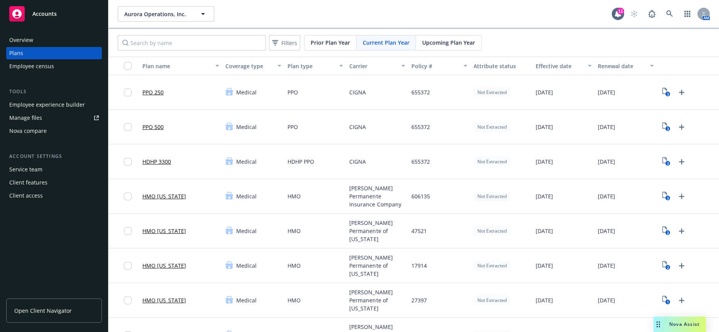
click at [462, 46] on div "Upcoming Plan Year" at bounding box center [448, 42] width 65 height 15
